Goal: Task Accomplishment & Management: Manage account settings

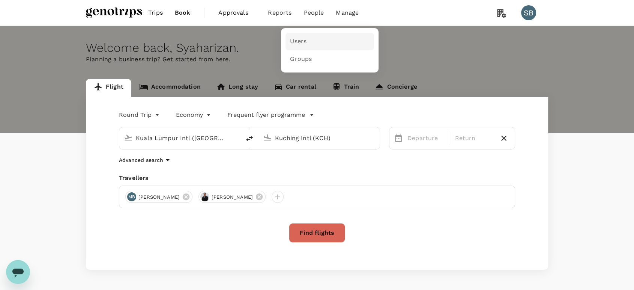
click at [299, 39] on span "Users" at bounding box center [298, 41] width 17 height 9
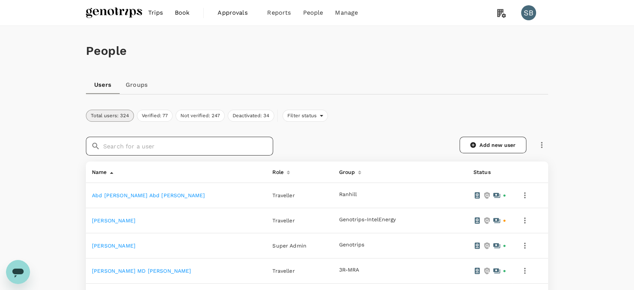
click at [251, 147] on input "text" at bounding box center [188, 146] width 170 height 19
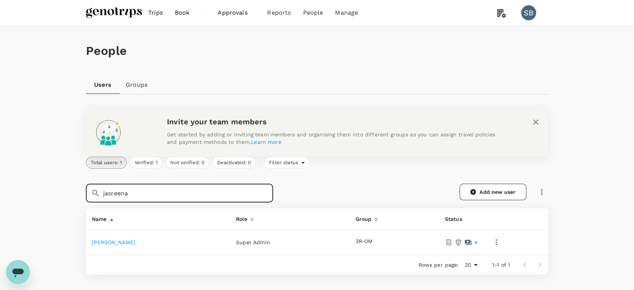
type input "jasreena"
click at [107, 242] on link "[PERSON_NAME]" at bounding box center [114, 242] width 44 height 6
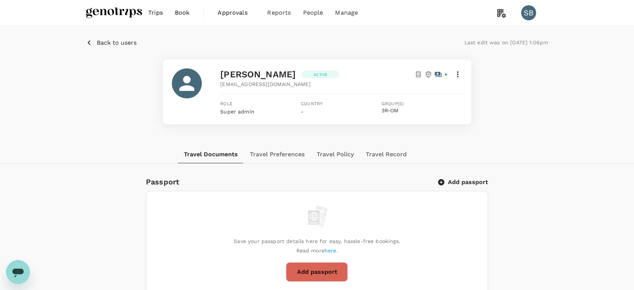
click at [458, 73] on icon at bounding box center [457, 74] width 9 height 9
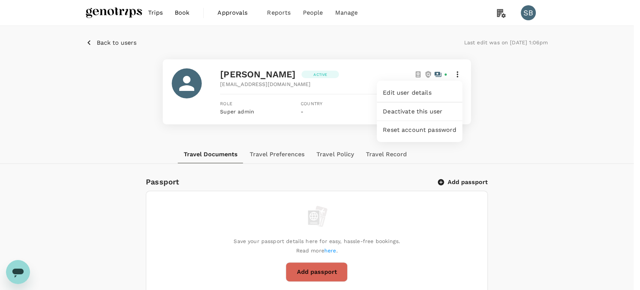
click at [505, 95] on div at bounding box center [320, 145] width 640 height 290
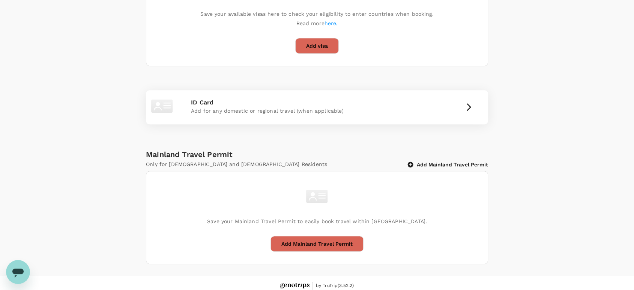
scroll to position [375, 0]
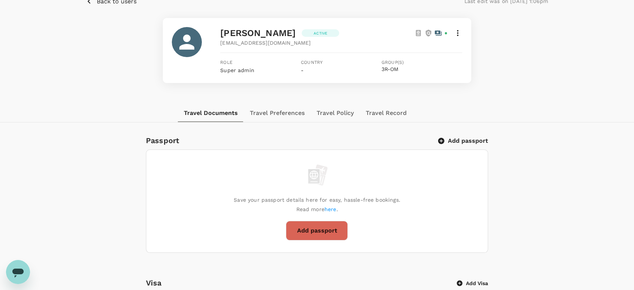
click at [283, 111] on button "Travel Preferences" at bounding box center [277, 113] width 67 height 18
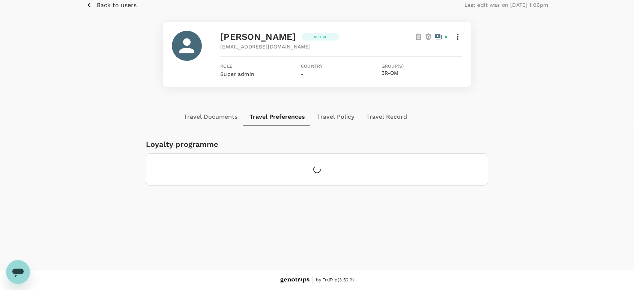
scroll to position [37, 0]
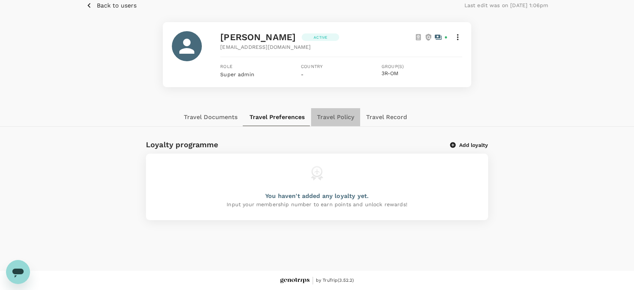
click at [339, 115] on button "Travel Policy" at bounding box center [335, 117] width 49 height 18
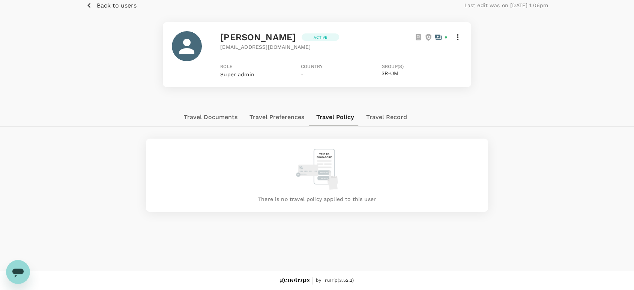
scroll to position [0, 0]
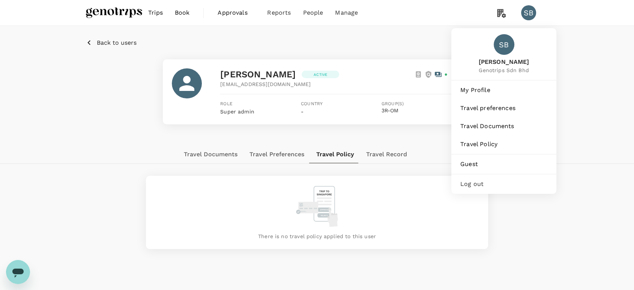
click at [531, 15] on div "SB" at bounding box center [528, 12] width 15 height 15
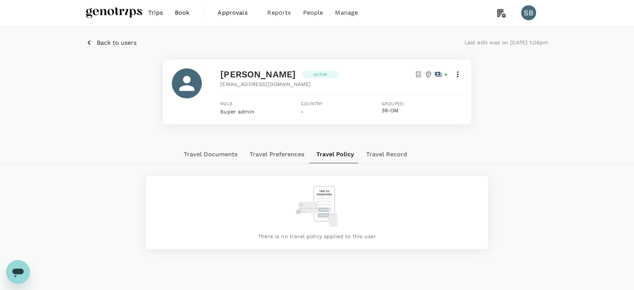
click at [531, 15] on div "SB" at bounding box center [528, 12] width 15 height 15
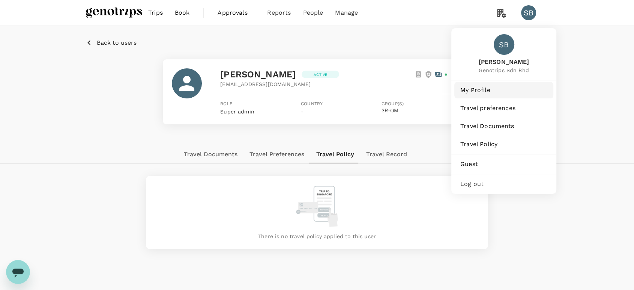
click at [486, 92] on span "My Profile" at bounding box center [503, 90] width 87 height 9
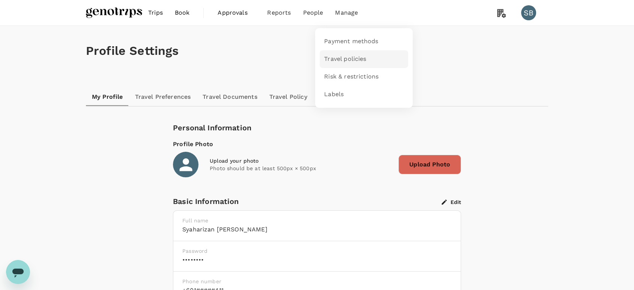
click at [359, 55] on span "Travel policies" at bounding box center [345, 59] width 42 height 9
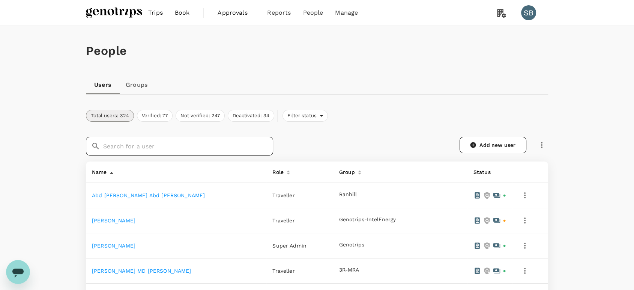
click at [202, 144] on input "text" at bounding box center [188, 146] width 170 height 19
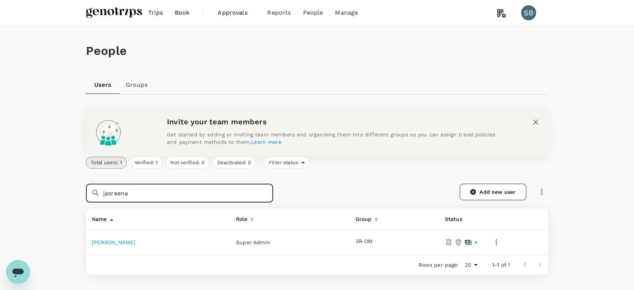
type input "jasreena"
click at [120, 243] on link "[PERSON_NAME]" at bounding box center [114, 242] width 44 height 6
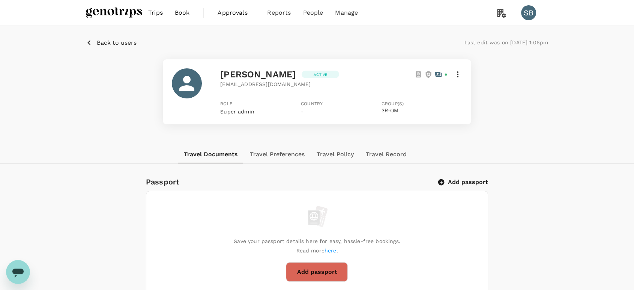
click at [456, 75] on icon at bounding box center [457, 74] width 9 height 9
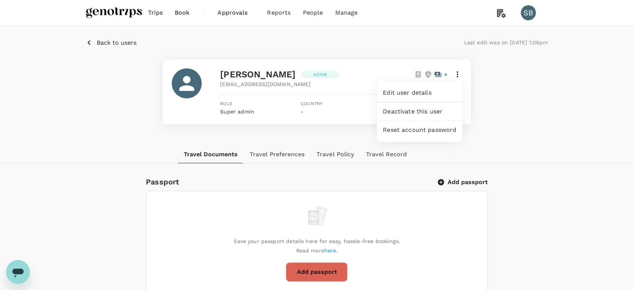
click at [338, 167] on div at bounding box center [320, 145] width 640 height 290
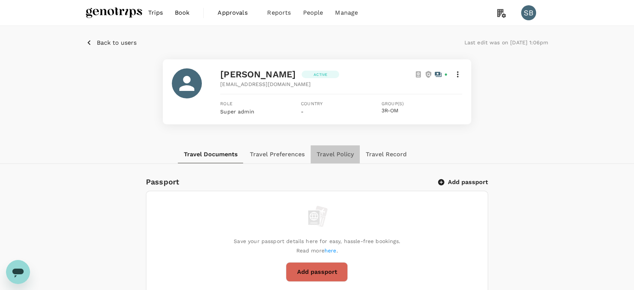
click at [332, 155] on button "Travel Policy" at bounding box center [335, 154] width 49 height 18
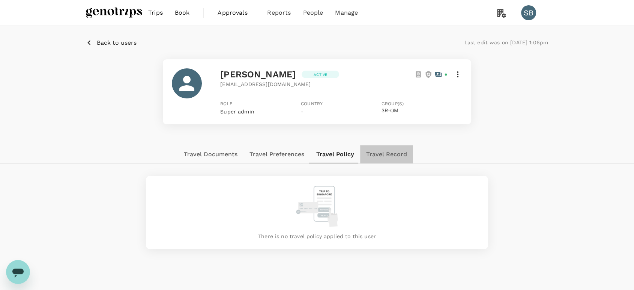
click at [387, 153] on button "Travel Record" at bounding box center [386, 154] width 53 height 18
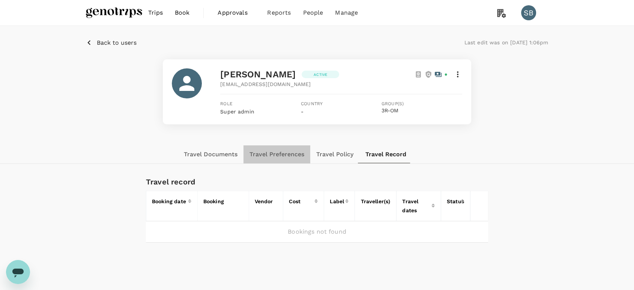
click at [289, 155] on button "Travel Preferences" at bounding box center [276, 154] width 67 height 18
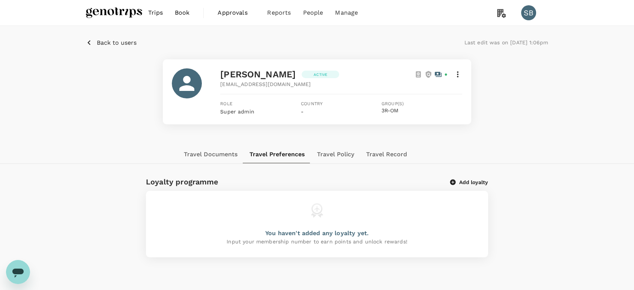
click at [457, 71] on icon at bounding box center [458, 74] width 2 height 6
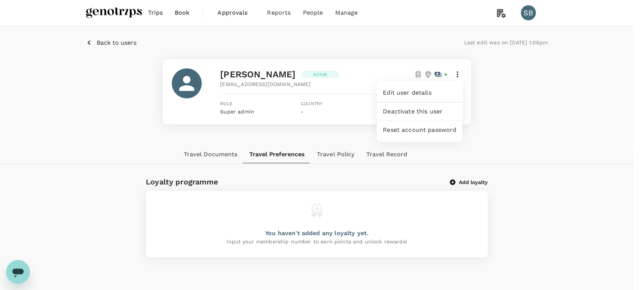
click at [435, 101] on div "Edit user details" at bounding box center [420, 93] width 86 height 18
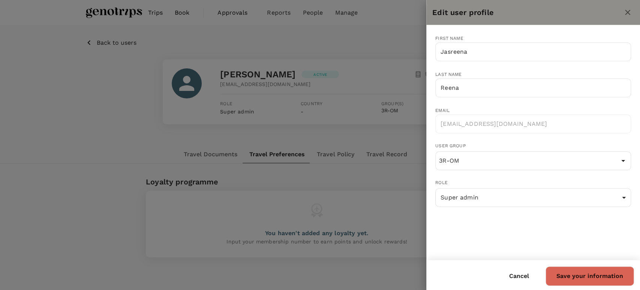
click at [352, 140] on div at bounding box center [320, 145] width 640 height 290
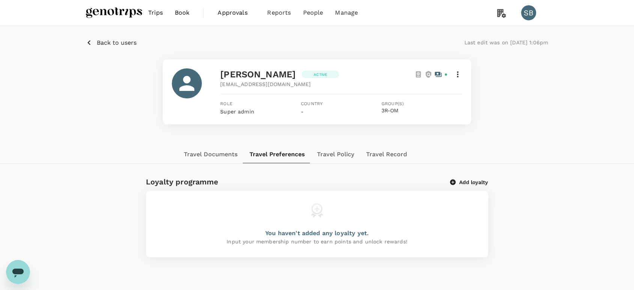
click at [127, 14] on img at bounding box center [114, 13] width 56 height 17
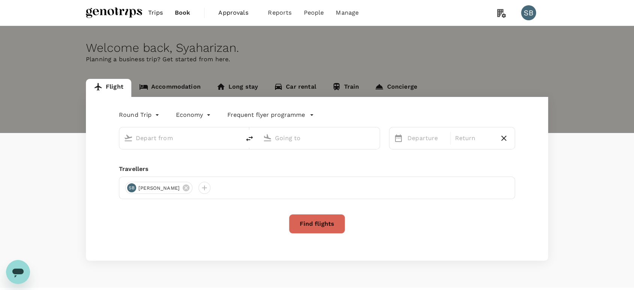
type input "Kuala Lumpur Intl (KUL)"
type input "Kuching Intl (KCH)"
type input "Kuala Lumpur Intl (KUL)"
type input "Kuching Intl (KCH)"
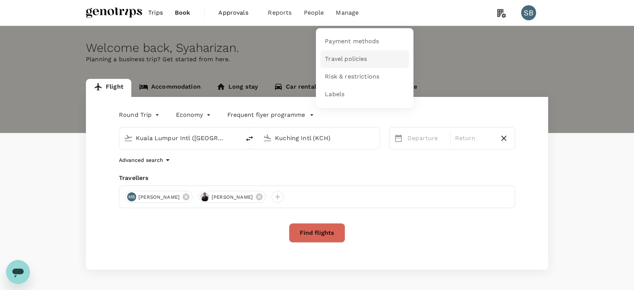
click at [357, 59] on span "Travel policies" at bounding box center [346, 59] width 42 height 9
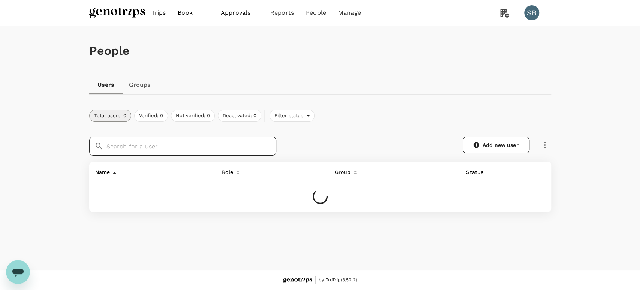
click at [156, 149] on input "text" at bounding box center [192, 146] width 170 height 19
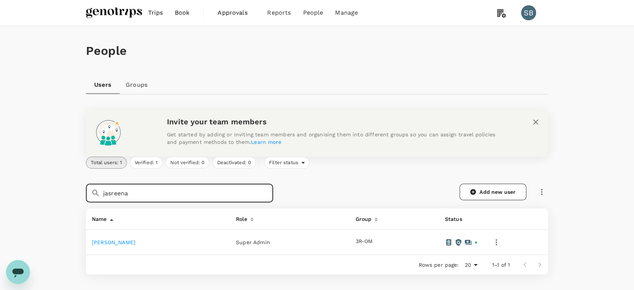
type input "jasreena"
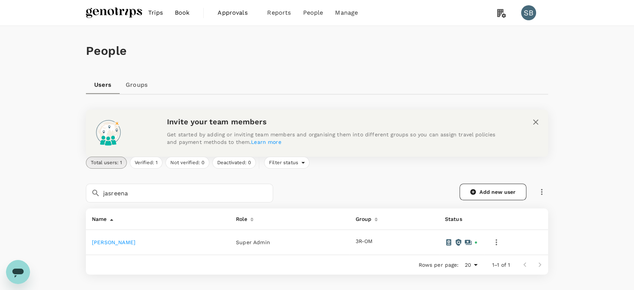
click at [126, 239] on link "[PERSON_NAME]" at bounding box center [114, 242] width 44 height 6
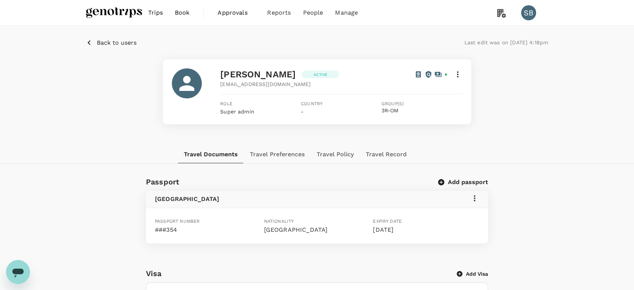
click at [455, 71] on icon at bounding box center [457, 74] width 9 height 9
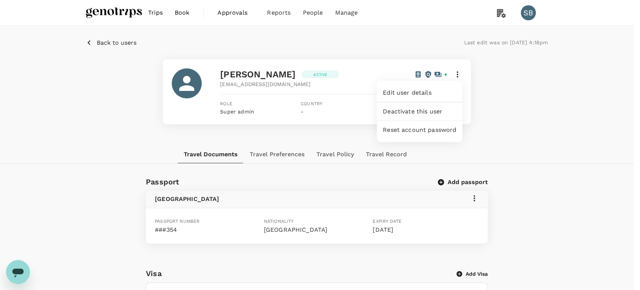
click at [420, 92] on span "Edit user details" at bounding box center [420, 92] width 74 height 9
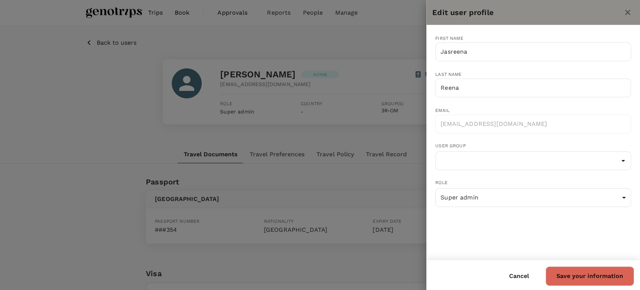
type input "3R-OM"
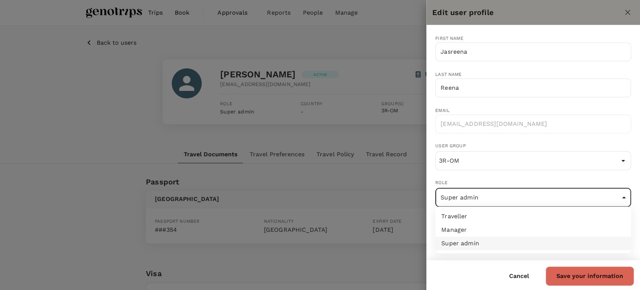
click at [502, 219] on li "Traveller" at bounding box center [533, 216] width 196 height 14
type input "user"
click at [587, 278] on button "Save your information" at bounding box center [590, 276] width 89 height 20
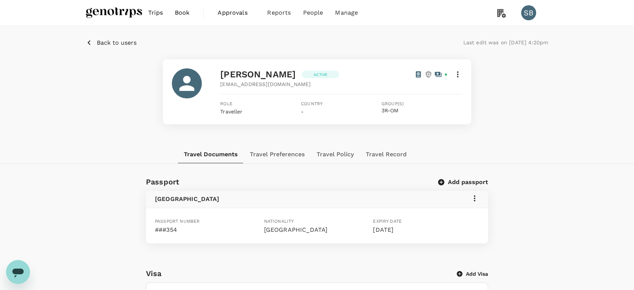
click at [117, 12] on img at bounding box center [114, 13] width 56 height 17
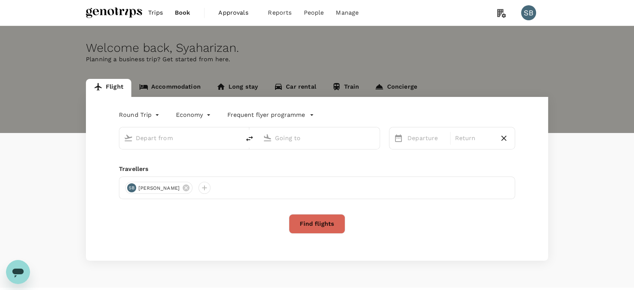
type input "Kuala Lumpur Intl ([GEOGRAPHIC_DATA])"
type input "Kuching Intl (KCH)"
type input "Kuala Lumpur Intl ([GEOGRAPHIC_DATA])"
type input "Kuching Intl (KCH)"
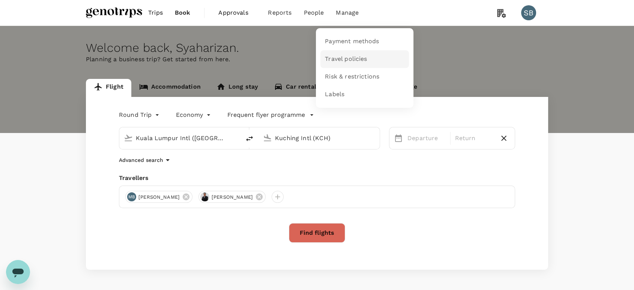
click at [350, 56] on span "Travel policies" at bounding box center [346, 59] width 42 height 9
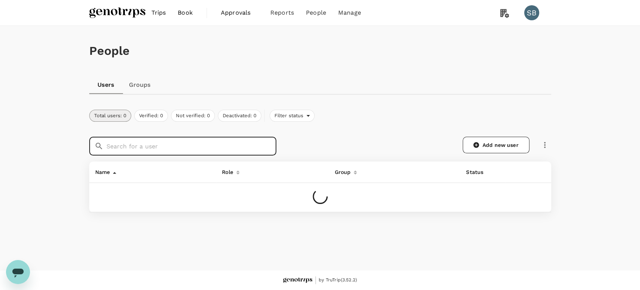
click at [180, 146] on input "text" at bounding box center [192, 146] width 170 height 19
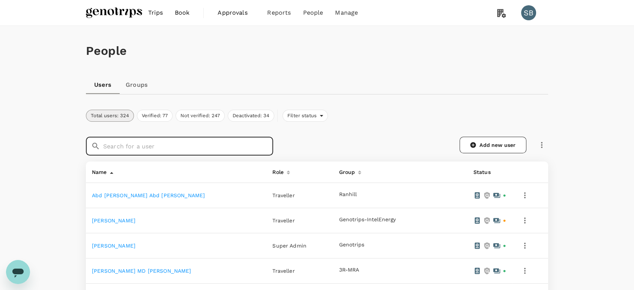
type input "jasreena"
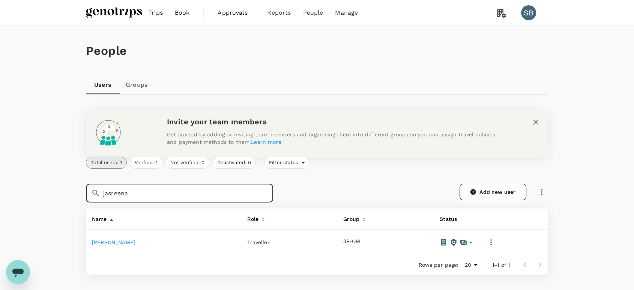
click at [117, 244] on link "[PERSON_NAME]" at bounding box center [114, 242] width 44 height 6
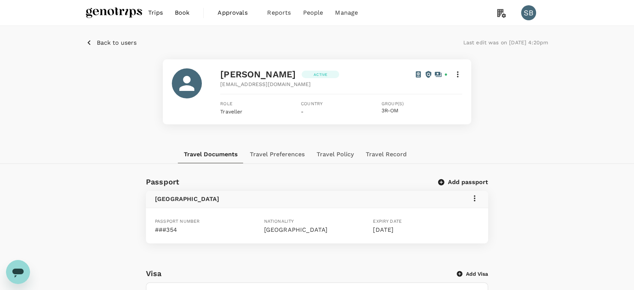
click at [460, 76] on icon at bounding box center [457, 74] width 9 height 9
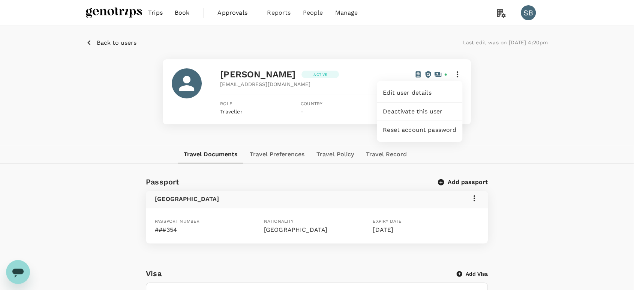
drag, startPoint x: 444, startPoint y: 97, endPoint x: 440, endPoint y: 90, distance: 7.9
click at [443, 97] on div "Edit user details" at bounding box center [420, 93] width 86 height 18
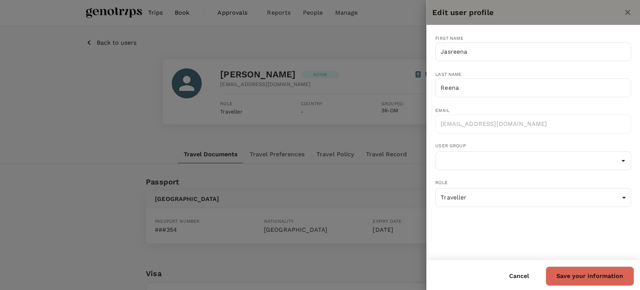
type input "3R-OM"
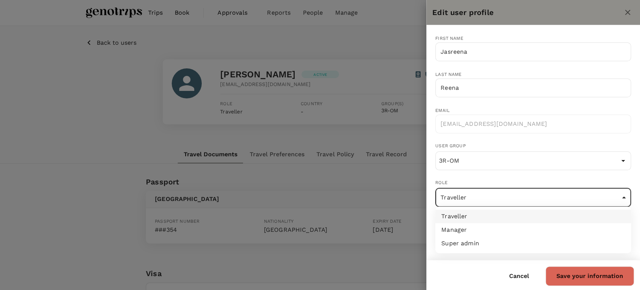
click at [488, 243] on li "Super admin" at bounding box center [533, 243] width 196 height 14
type input "super-admin"
click at [588, 272] on button "Save your information" at bounding box center [590, 276] width 89 height 20
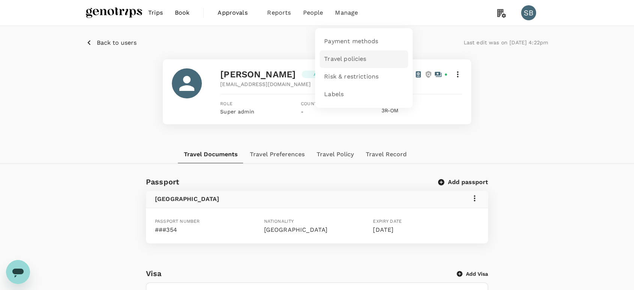
click at [354, 56] on span "Travel policies" at bounding box center [345, 59] width 42 height 9
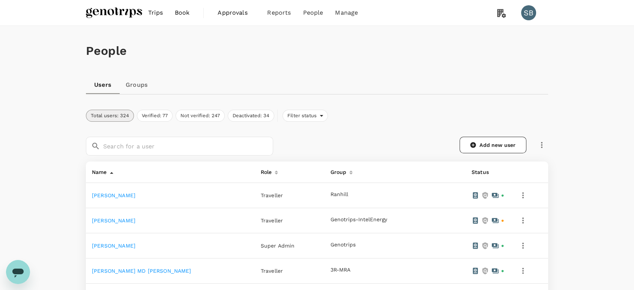
click at [145, 85] on link "Groups" at bounding box center [137, 85] width 34 height 18
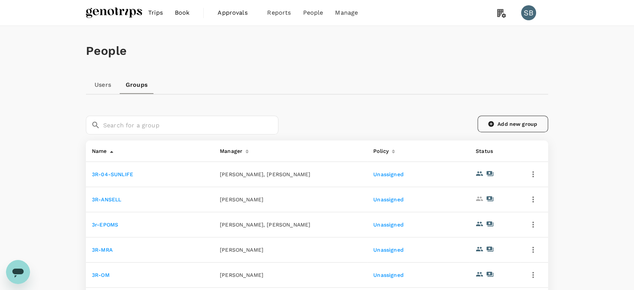
click at [492, 122] on icon at bounding box center [491, 124] width 6 height 6
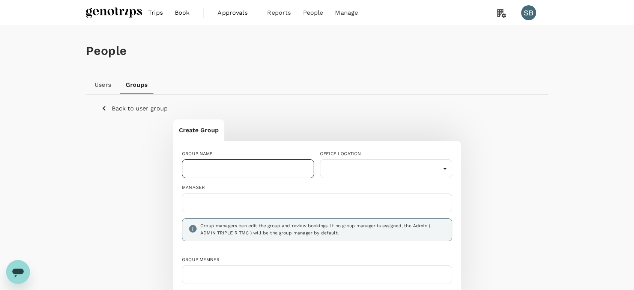
click at [254, 170] on input "text" at bounding box center [248, 168] width 132 height 19
type input "t"
type input "Policy"
click at [390, 177] on div "GROUP NAME Policy ​ OFFICE LOCATION ​ ​ MANAGER Group managers can edit the gro…" at bounding box center [314, 214] width 276 height 140
click at [396, 170] on body "Trips Book Approvals 0 Reports People Manage SB People Users Groups Back to use…" at bounding box center [317, 208] width 634 height 417
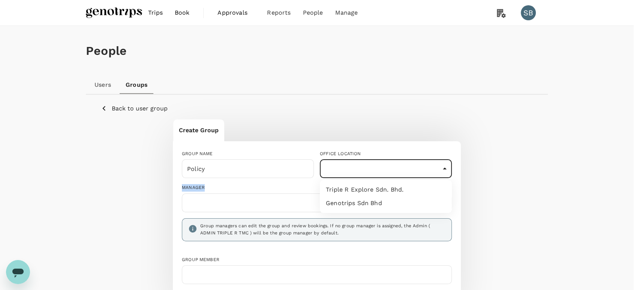
click at [393, 198] on li "Genotrips Sdn Bhd" at bounding box center [386, 203] width 132 height 14
type input "e8ac7deb-259c-4d05-bbb3-67d4b7825dff"
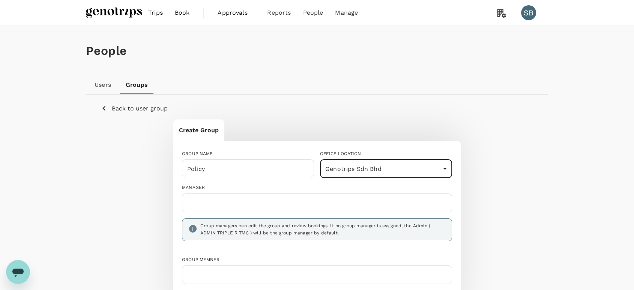
click at [321, 199] on input "text" at bounding box center [316, 203] width 263 height 12
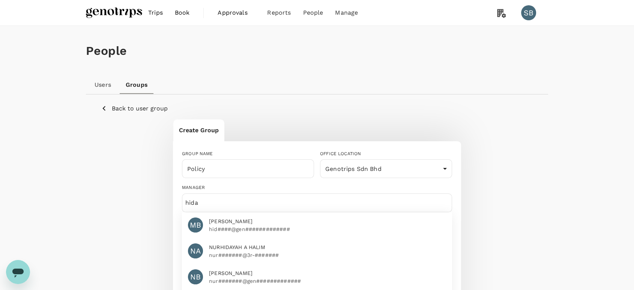
type input "hida"
click at [292, 225] on p "hid####@gen#############" at bounding box center [327, 229] width 237 height 8
click at [496, 214] on div "Create Group GROUP NAME Policy ​ OFFICE LOCATION Genotrips Sdn Bhd e8ac7deb-259…" at bounding box center [317, 285] width 432 height 333
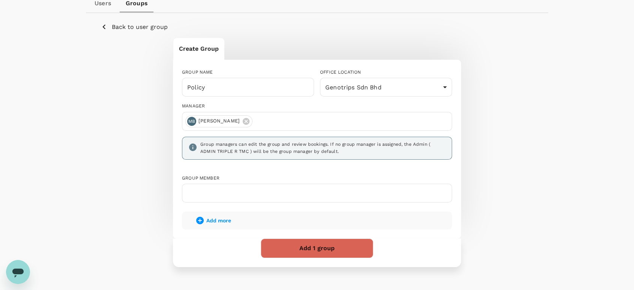
scroll to position [83, 0]
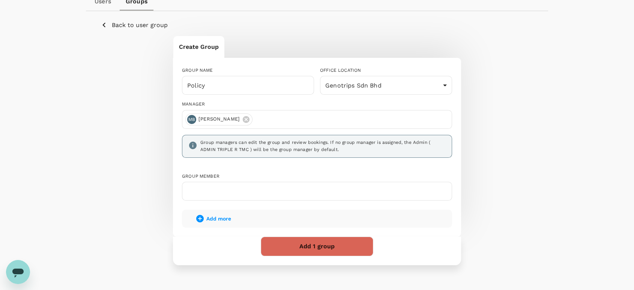
click at [273, 189] on input "text" at bounding box center [316, 191] width 263 height 12
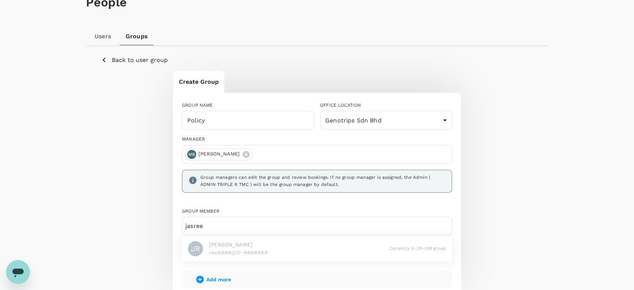
scroll to position [0, 0]
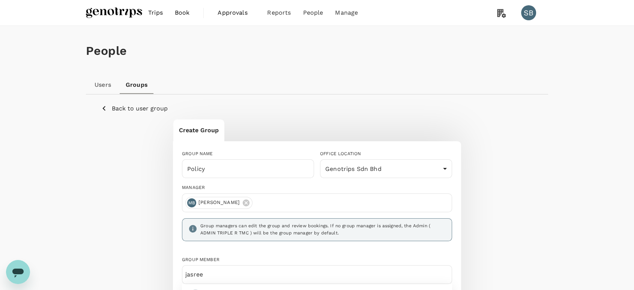
type input "jasree"
click at [125, 108] on p "Back to user group" at bounding box center [140, 108] width 56 height 9
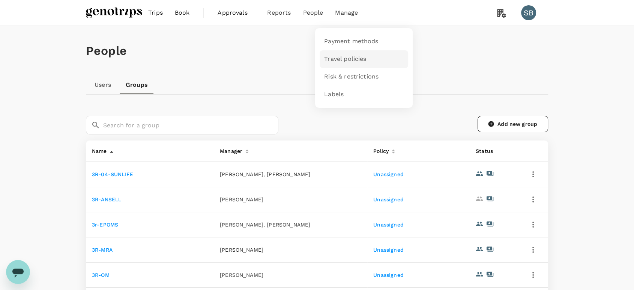
click at [354, 63] on span "Travel policies" at bounding box center [345, 59] width 42 height 9
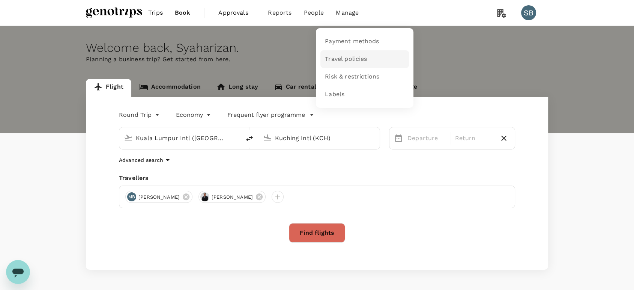
click at [356, 61] on span "Travel policies" at bounding box center [346, 59] width 42 height 9
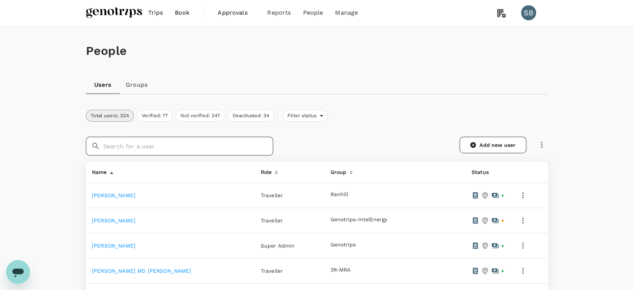
click at [209, 139] on input "text" at bounding box center [188, 146] width 170 height 19
type input "jasreena"
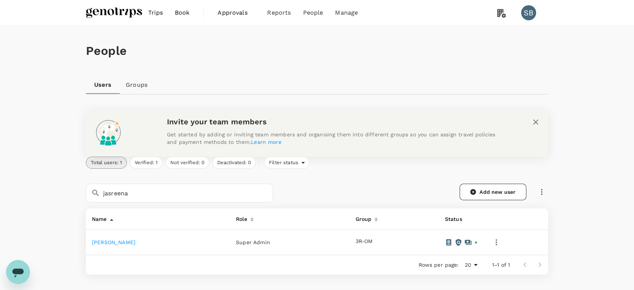
click at [122, 240] on link "[PERSON_NAME]" at bounding box center [114, 242] width 44 height 6
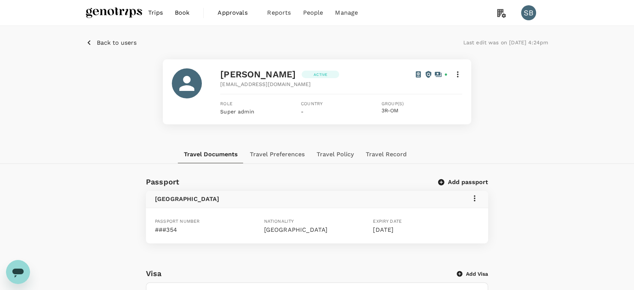
click at [457, 74] on icon at bounding box center [457, 74] width 9 height 9
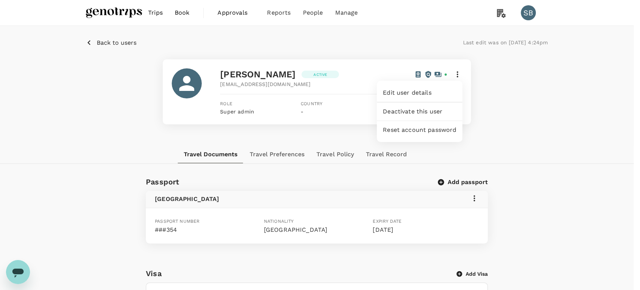
click at [436, 92] on span "Edit user details" at bounding box center [420, 92] width 74 height 9
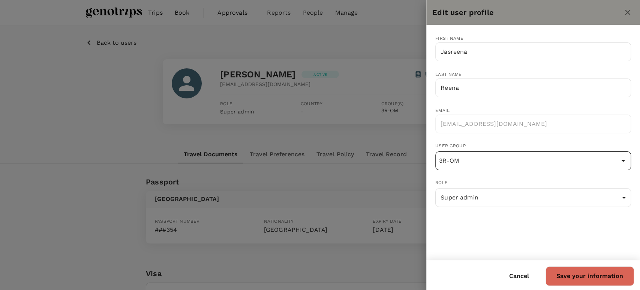
click at [547, 161] on input "3R-OM" at bounding box center [533, 160] width 192 height 14
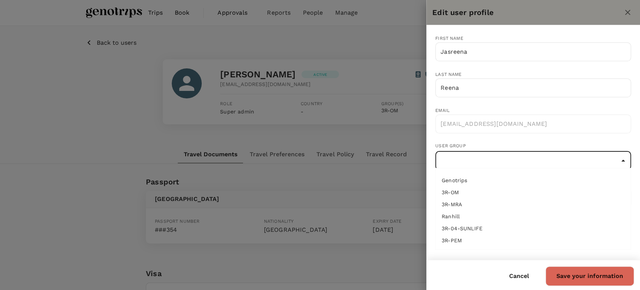
click at [602, 273] on button "Save your information" at bounding box center [590, 276] width 89 height 20
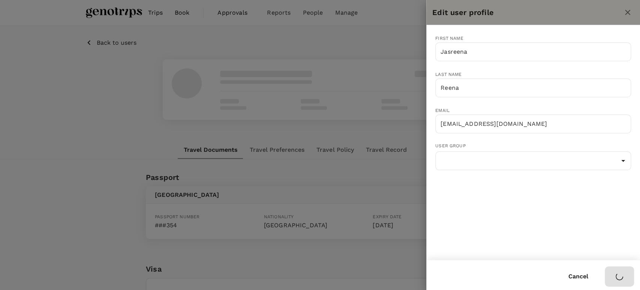
type input "3R-OM"
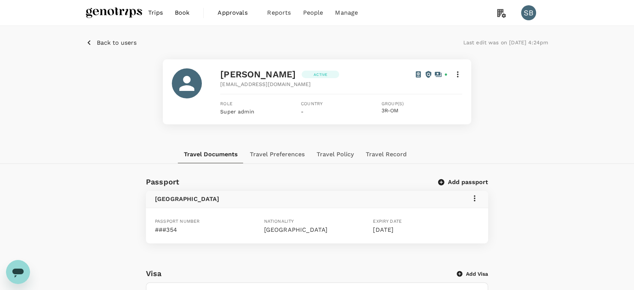
click at [108, 41] on p "Back to users" at bounding box center [117, 42] width 40 height 9
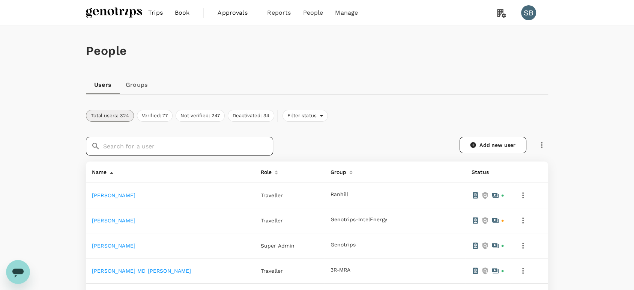
drag, startPoint x: 179, startPoint y: 149, endPoint x: 198, endPoint y: 155, distance: 20.0
click at [179, 149] on input "text" at bounding box center [188, 146] width 170 height 19
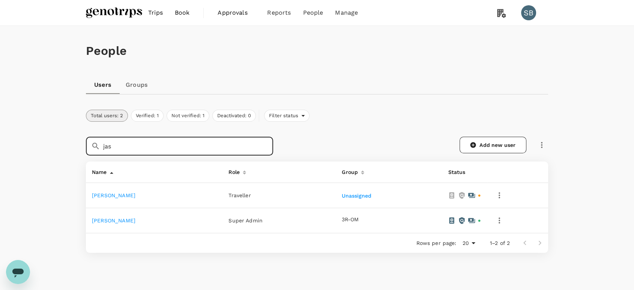
type input "jas"
click at [135, 218] on td "Jasreena Reena" at bounding box center [154, 220] width 137 height 25
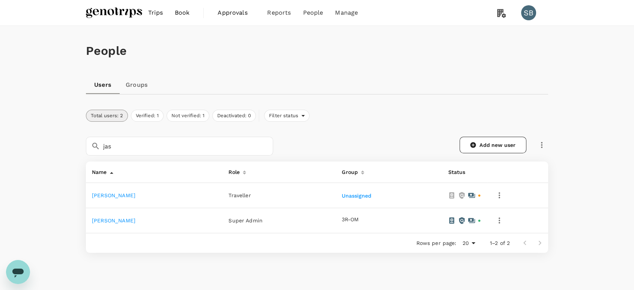
click at [125, 219] on link "Jasreena Reena" at bounding box center [114, 220] width 44 height 6
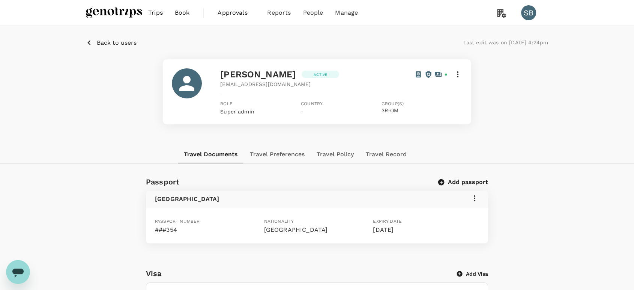
click at [458, 74] on icon at bounding box center [458, 74] width 2 height 6
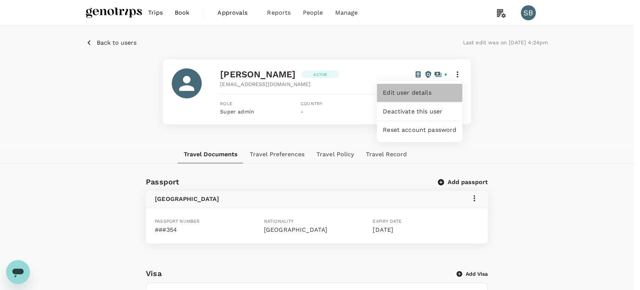
click at [441, 95] on span "Edit user details" at bounding box center [420, 92] width 74 height 9
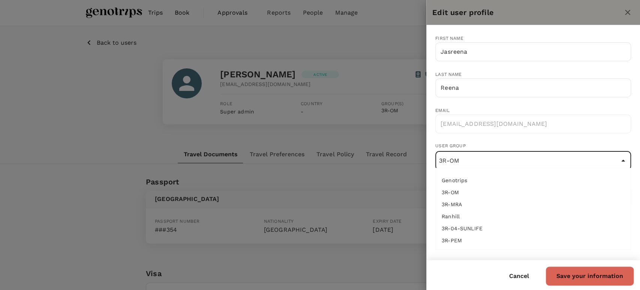
click at [504, 153] on input "3R-OM" at bounding box center [533, 160] width 192 height 14
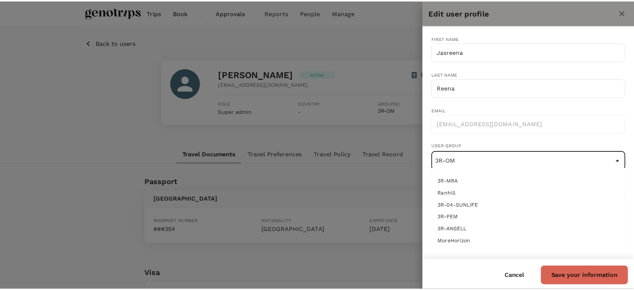
scroll to position [46, 0]
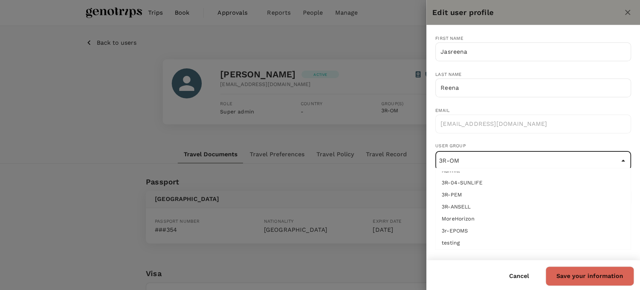
click at [356, 132] on div at bounding box center [320, 145] width 640 height 290
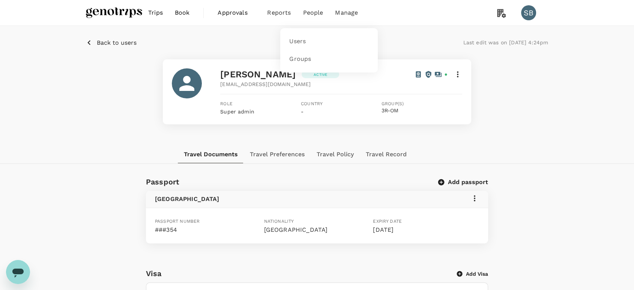
click at [316, 17] on li "People" at bounding box center [313, 13] width 32 height 26
click at [303, 62] on span "Groups" at bounding box center [300, 59] width 22 height 9
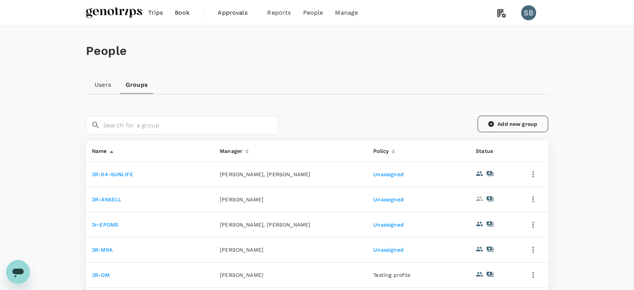
click at [494, 119] on link "Add new group" at bounding box center [512, 124] width 71 height 17
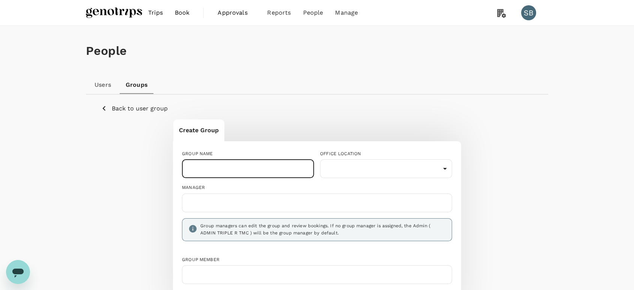
click at [248, 170] on input "text" at bounding box center [248, 168] width 132 height 19
type input "Policy"
click at [343, 169] on body "Trips Book Approvals 0 Reports People Manage SB People Users Groups Back to use…" at bounding box center [317, 208] width 634 height 417
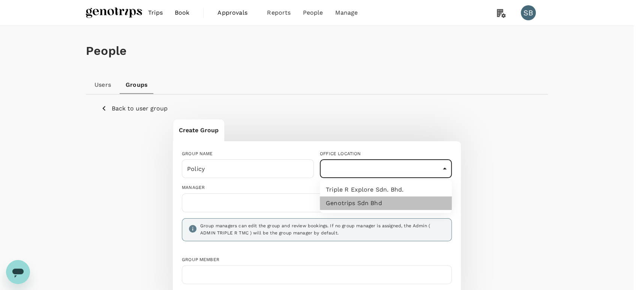
click at [348, 204] on li "Genotrips Sdn Bhd" at bounding box center [386, 203] width 132 height 14
type input "e8ac7deb-259c-4d05-bbb3-67d4b7825dff"
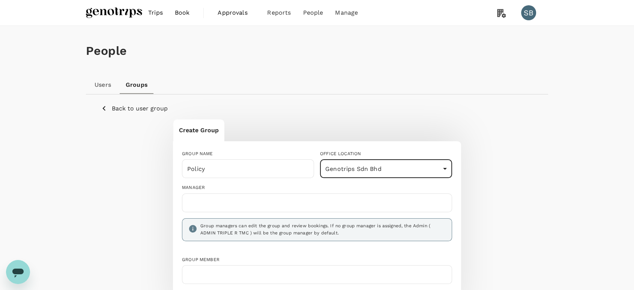
click at [293, 200] on input "text" at bounding box center [316, 203] width 263 height 12
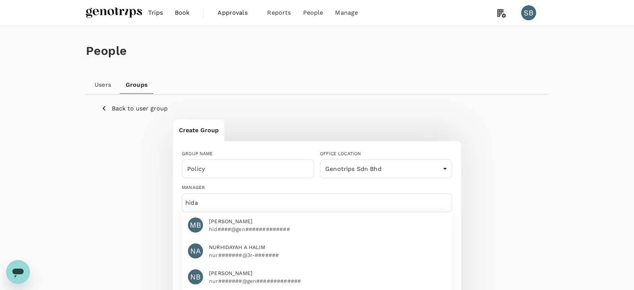
type input "hida"
click at [284, 227] on p "hid####@gen#############" at bounding box center [327, 229] width 237 height 8
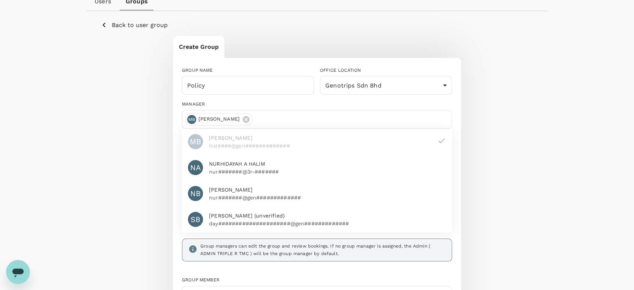
click at [515, 188] on div "Create Group GROUP NAME Policy ​ OFFICE LOCATION Genotrips Sdn Bhd e8ac7deb-259…" at bounding box center [317, 202] width 432 height 333
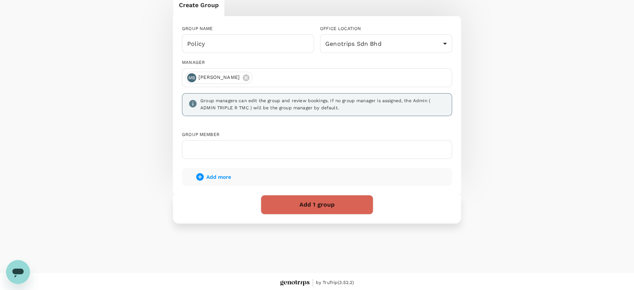
scroll to position [127, 0]
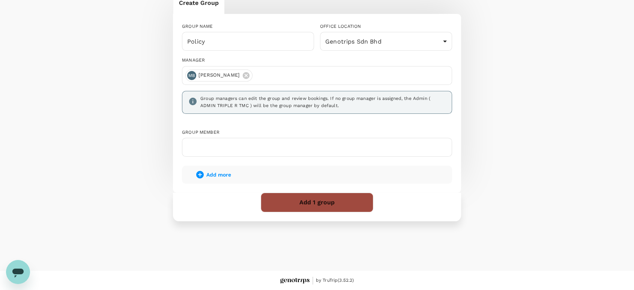
click at [333, 205] on button "Add 1 group" at bounding box center [317, 202] width 113 height 20
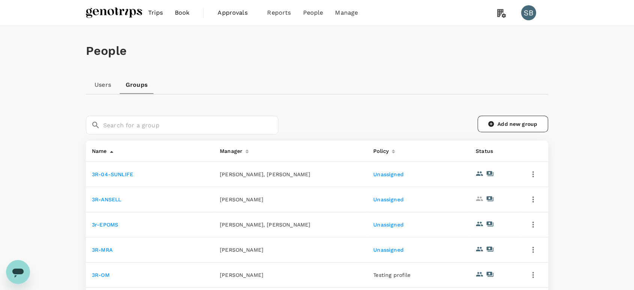
click at [105, 86] on link "Users" at bounding box center [103, 85] width 34 height 18
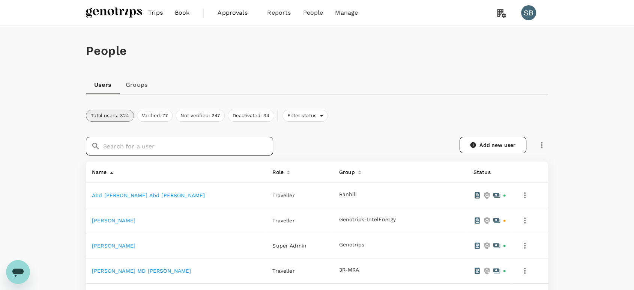
drag, startPoint x: 146, startPoint y: 147, endPoint x: 180, endPoint y: 155, distance: 35.8
click at [146, 146] on input "text" at bounding box center [188, 146] width 170 height 19
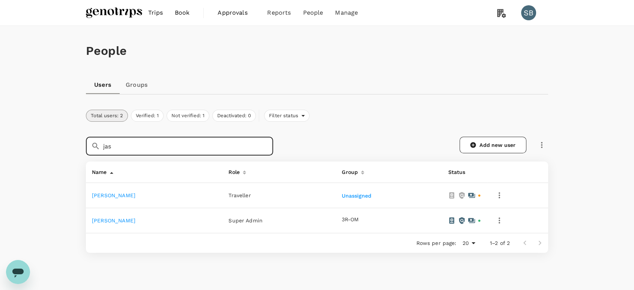
type input "jas"
click at [126, 220] on link "Jasreena Reena" at bounding box center [114, 220] width 44 height 6
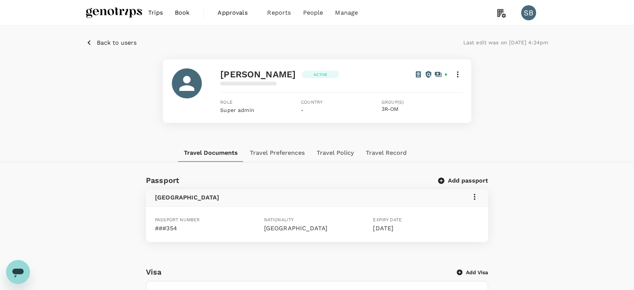
click at [459, 75] on icon at bounding box center [457, 74] width 9 height 9
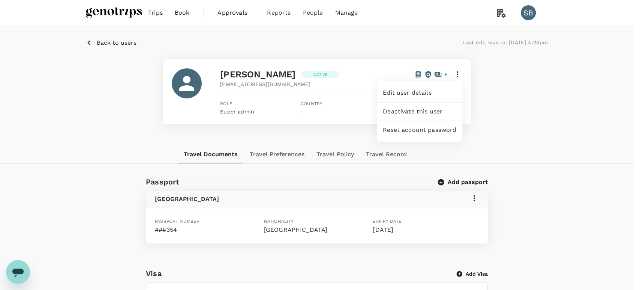
click at [441, 94] on span "Edit user details" at bounding box center [420, 92] width 74 height 9
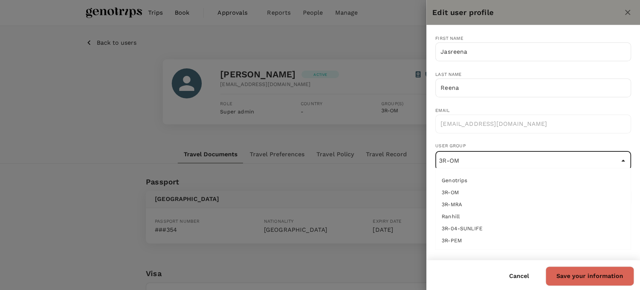
click at [498, 162] on input "3R-OM" at bounding box center [533, 160] width 192 height 14
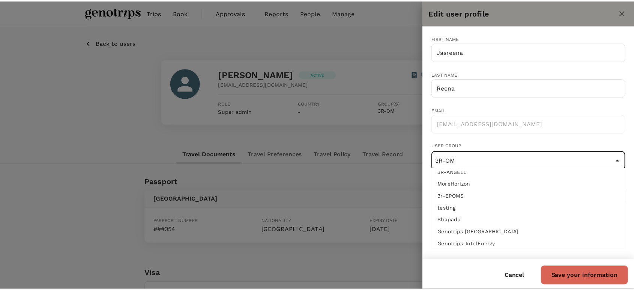
scroll to position [41, 0]
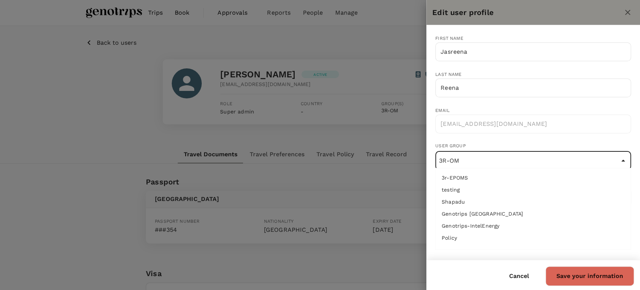
click at [509, 234] on li "Policy" at bounding box center [533, 237] width 195 height 12
type input "Policy"
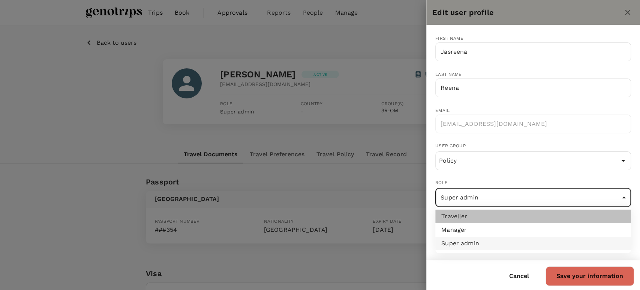
click at [500, 217] on li "Traveller" at bounding box center [533, 216] width 196 height 14
type input "user"
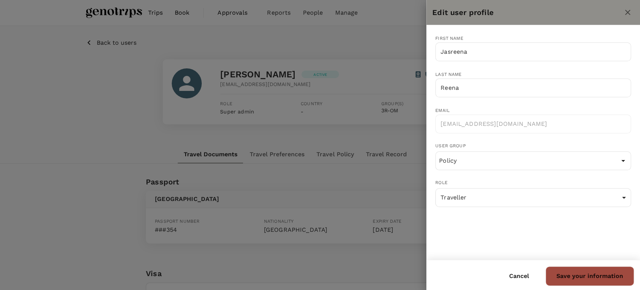
click at [604, 276] on button "Save your information" at bounding box center [590, 276] width 89 height 20
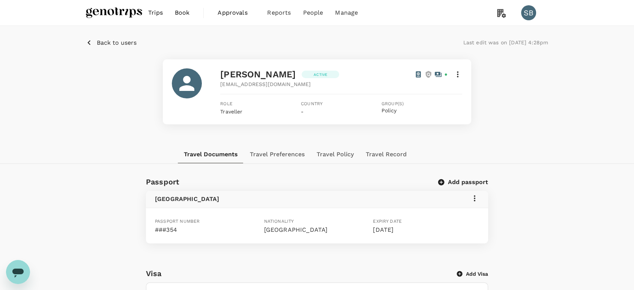
click at [452, 143] on div "Back to users Last edit was on [DATE] 4:28pm [PERSON_NAME] Active [EMAIL_ADDRES…" at bounding box center [317, 85] width 634 height 119
click at [350, 54] on link "Travel policies" at bounding box center [364, 59] width 89 height 18
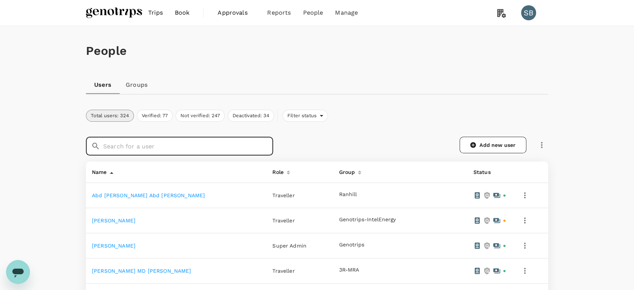
click at [160, 147] on input "text" at bounding box center [188, 146] width 170 height 19
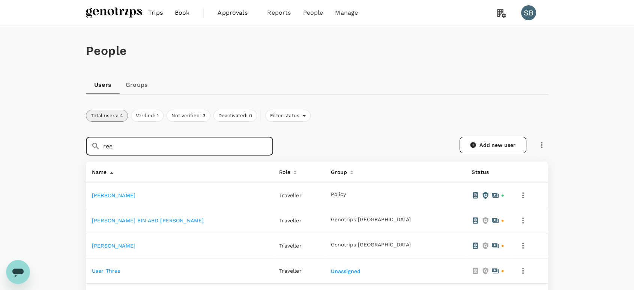
type input "ree"
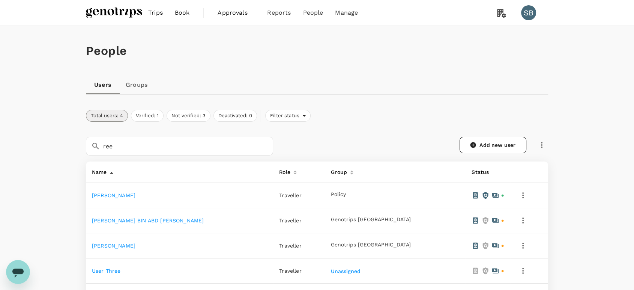
click at [102, 195] on link "[PERSON_NAME]" at bounding box center [114, 195] width 44 height 6
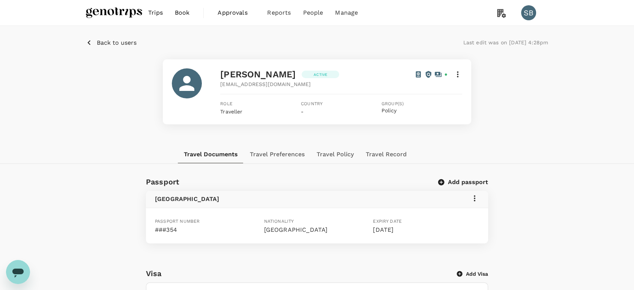
click at [372, 137] on div "Back to users Last edit was on [DATE] 4:28pm [PERSON_NAME] Active [EMAIL_ADDRES…" at bounding box center [317, 85] width 634 height 119
drag, startPoint x: 122, startPoint y: 14, endPoint x: 127, endPoint y: 17, distance: 5.9
click at [121, 13] on img at bounding box center [114, 13] width 56 height 17
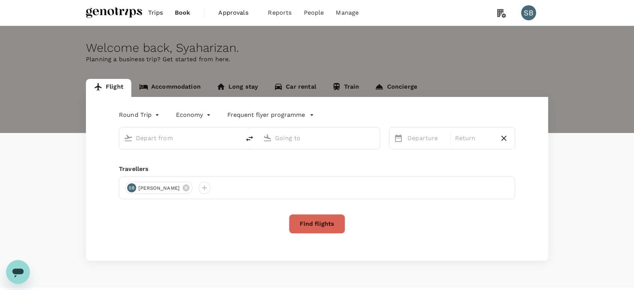
type input "Kuala Lumpur Intl ([GEOGRAPHIC_DATA])"
type input "Kuching Intl (KCH)"
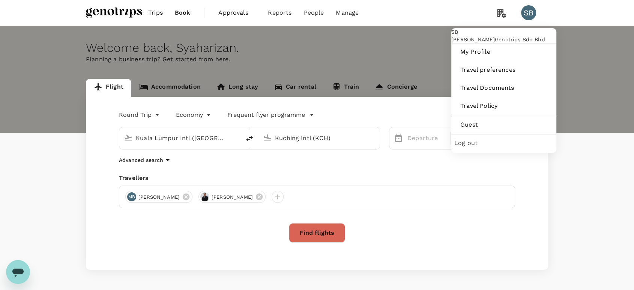
click at [480, 151] on div "Log out" at bounding box center [503, 143] width 99 height 17
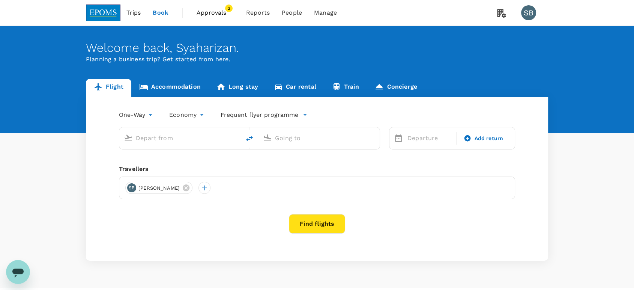
type input "Miri Intl (MYY)"
type input "Kota Kinabalu Intl (BKI)"
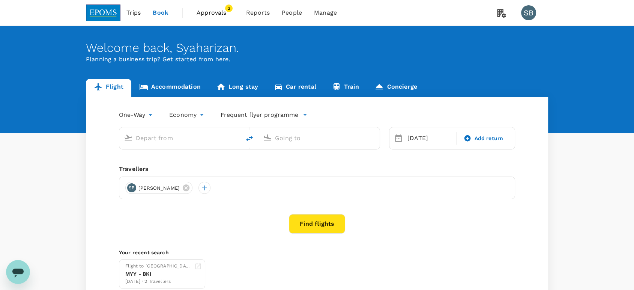
type input "Miri Intl (MYY)"
type input "Kota Kinabalu Intl (BKI)"
